Goal: Task Accomplishment & Management: Complete application form

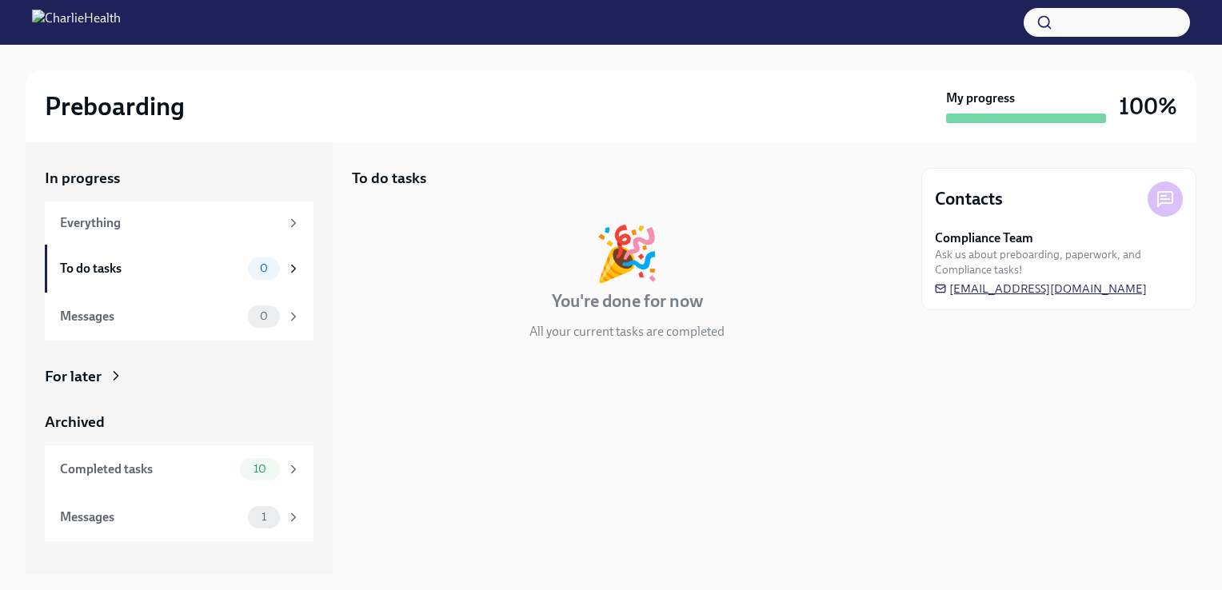
drag, startPoint x: 1165, startPoint y: 298, endPoint x: 953, endPoint y: 283, distance: 212.5
click at [953, 283] on div "Contacts Compliance Team Ask us about preboarding, paperwork, and Compliance ta…" at bounding box center [1059, 239] width 275 height 142
drag, startPoint x: 981, startPoint y: 286, endPoint x: 921, endPoint y: 471, distance: 194.3
click at [921, 471] on div "In progress Everything To do tasks 0 Messages 0 For later Archived Completed ta…" at bounding box center [611, 358] width 1171 height 432
click at [1170, 196] on icon at bounding box center [1165, 199] width 19 height 19
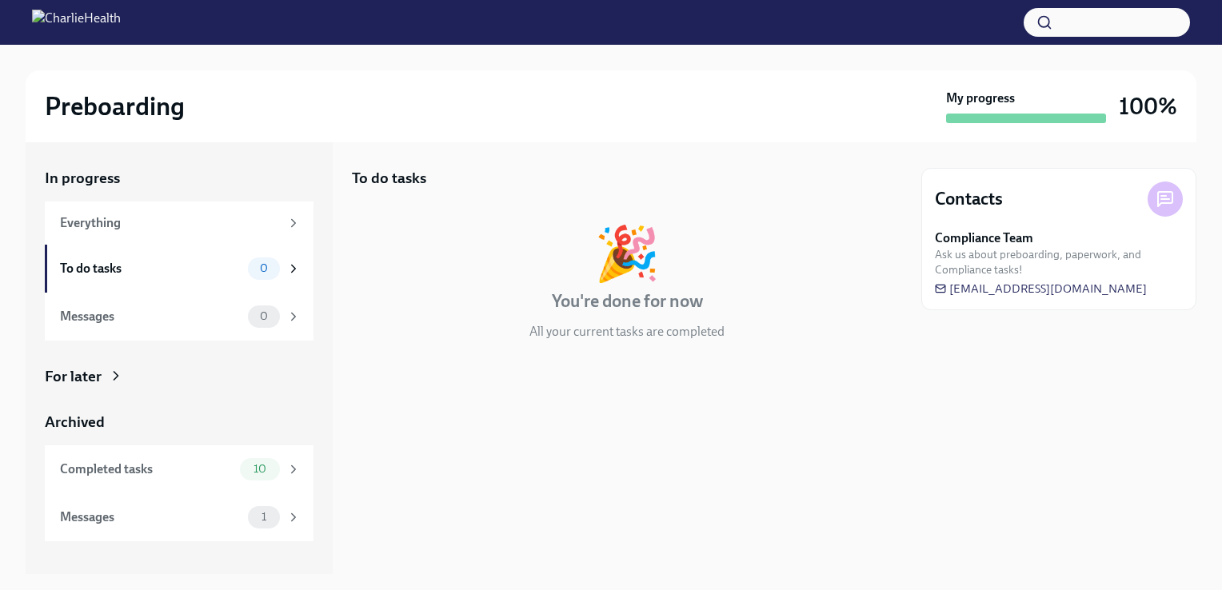
drag, startPoint x: 1119, startPoint y: 290, endPoint x: 940, endPoint y: 462, distance: 248.9
click at [944, 462] on div "Contacts Compliance Team Ask us about preboarding, paperwork, and Compliance ta…" at bounding box center [1059, 358] width 275 height 432
click at [172, 334] on div "Messages 0" at bounding box center [179, 317] width 269 height 48
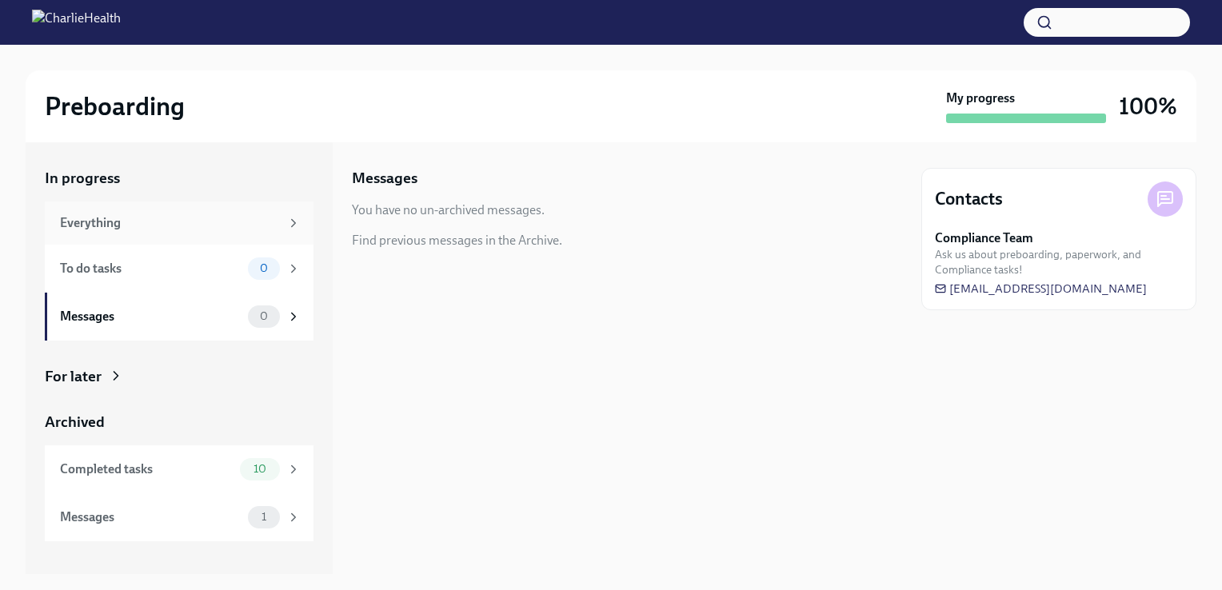
click at [159, 222] on div "Everything" at bounding box center [170, 223] width 220 height 18
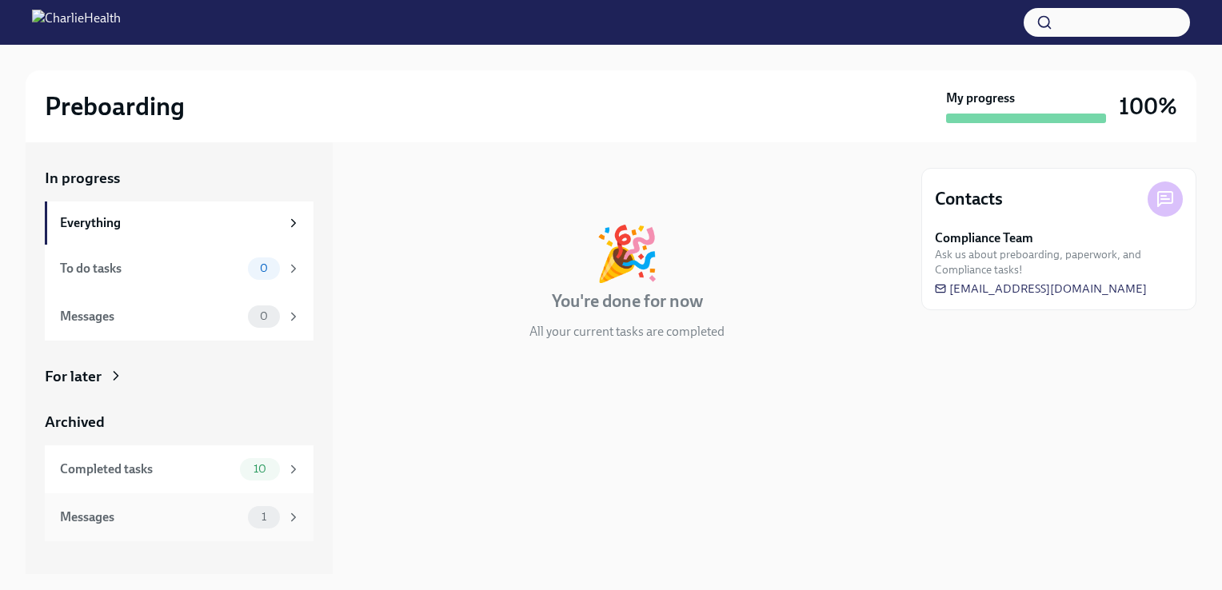
click at [134, 516] on div "Messages" at bounding box center [151, 518] width 182 height 18
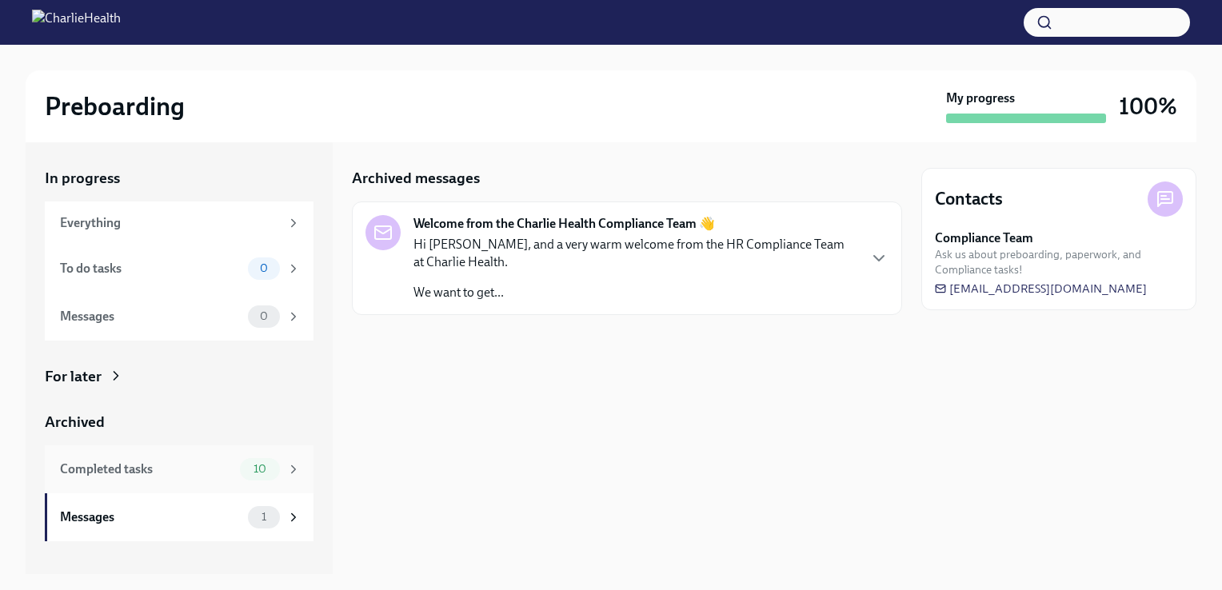
click at [153, 472] on div "Completed tasks" at bounding box center [147, 470] width 174 height 18
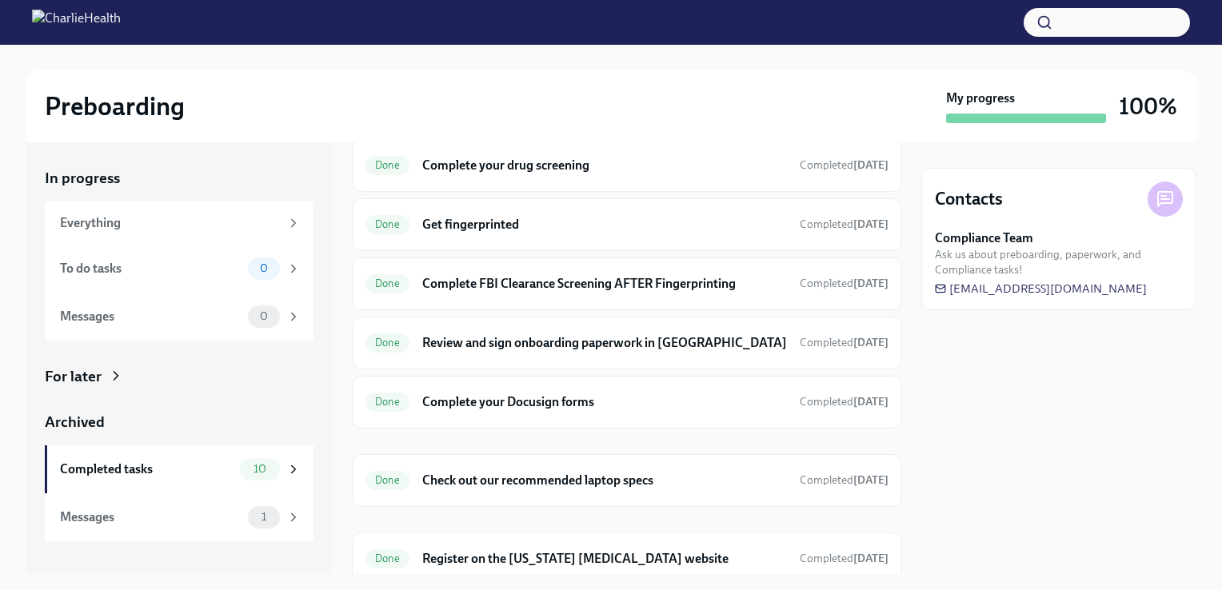
scroll to position [298, 0]
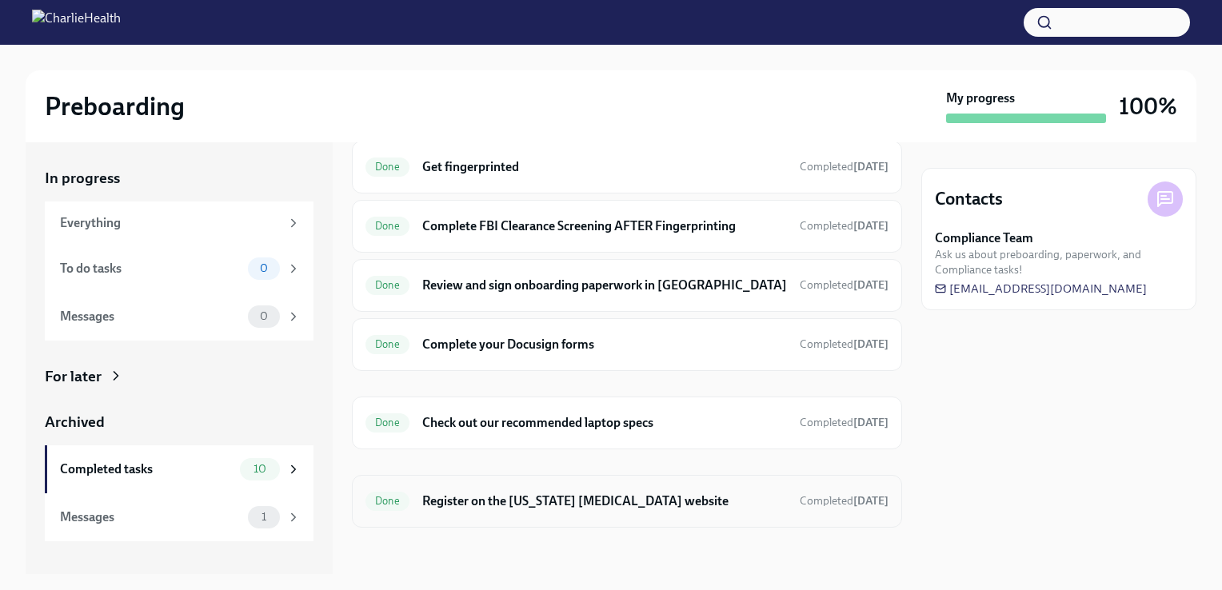
click at [561, 501] on h6 "Register on the [US_STATE] [MEDICAL_DATA] website" at bounding box center [604, 502] width 365 height 18
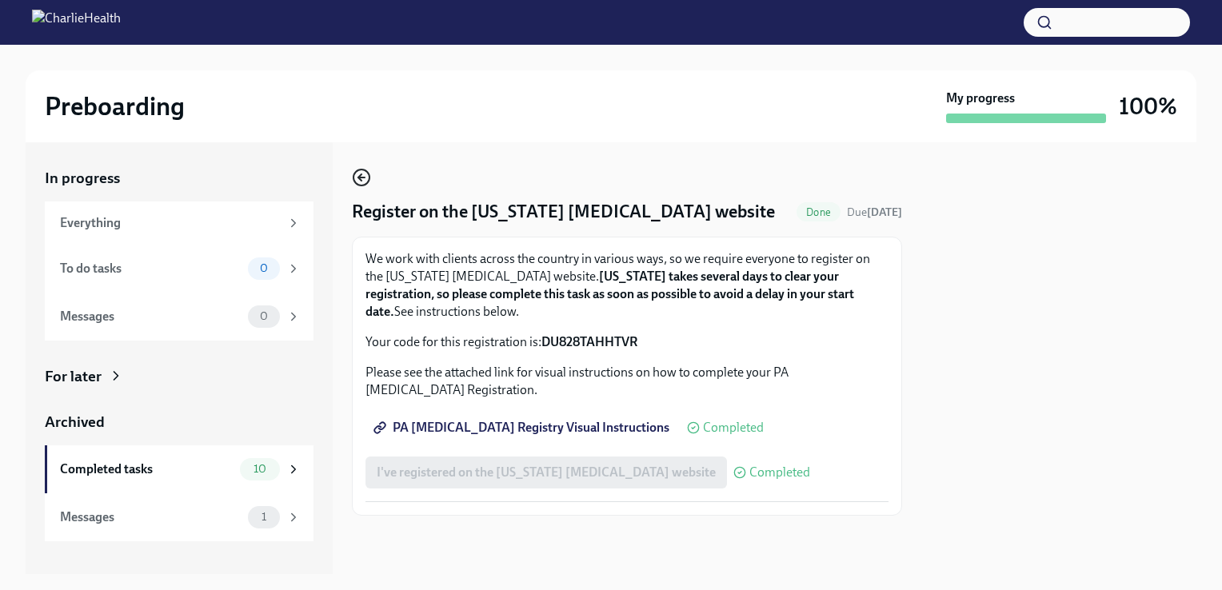
click at [366, 171] on circle "button" at bounding box center [362, 178] width 16 height 16
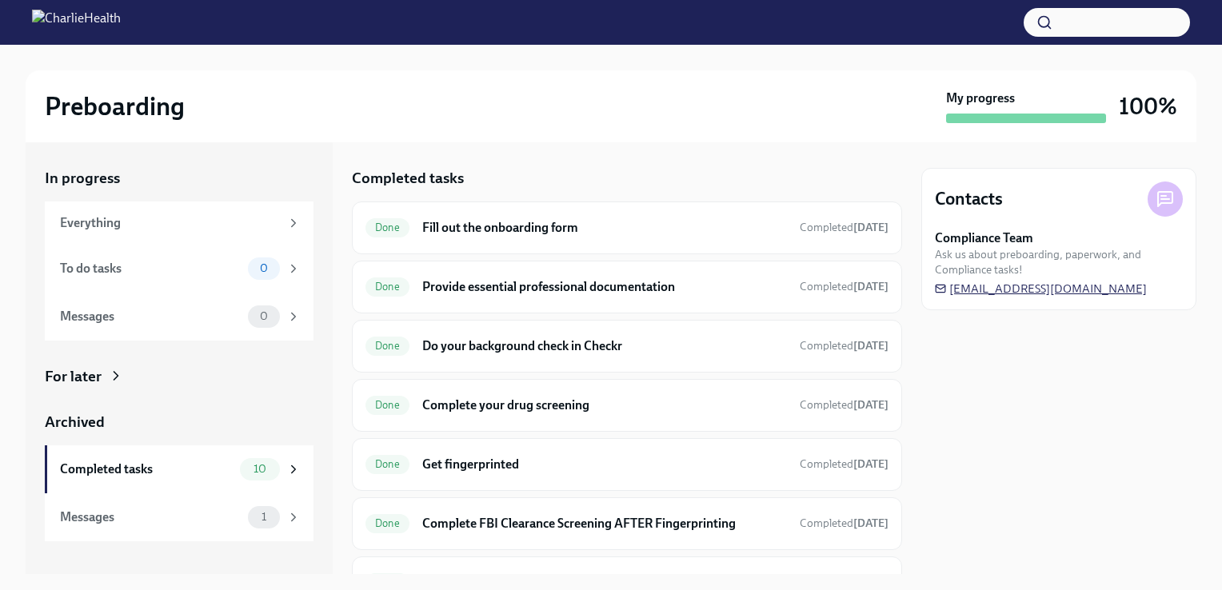
drag, startPoint x: 1181, startPoint y: 291, endPoint x: 962, endPoint y: 293, distance: 218.4
click at [962, 293] on div "Compliance Team Ask us about preboarding, paperwork, and Compliance tasks! [EMA…" at bounding box center [1059, 263] width 248 height 67
